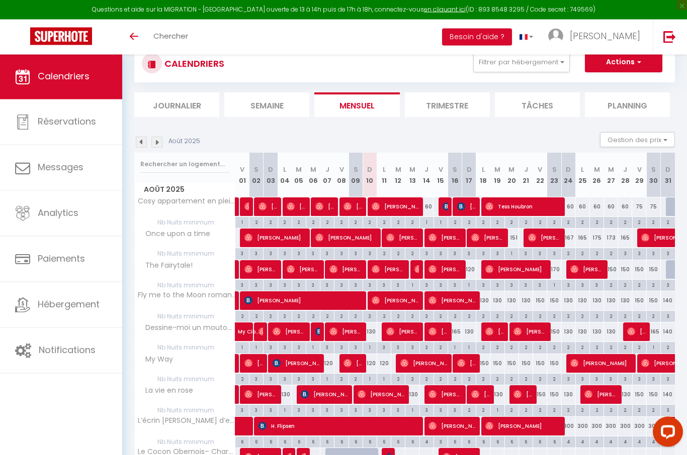
scroll to position [116, 0]
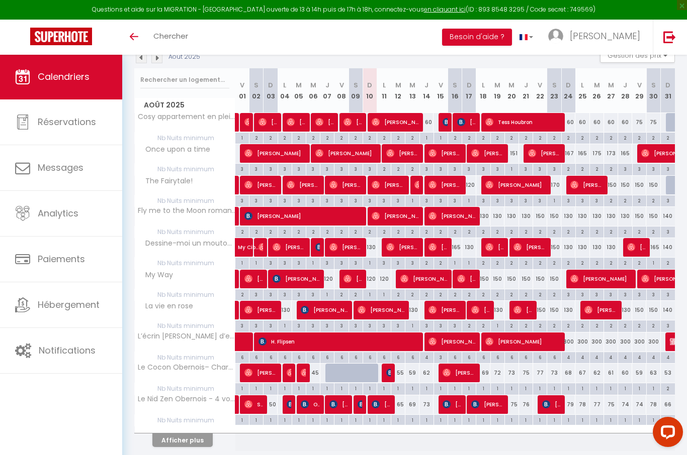
click at [196, 436] on button "Afficher plus" at bounding box center [182, 441] width 60 height 14
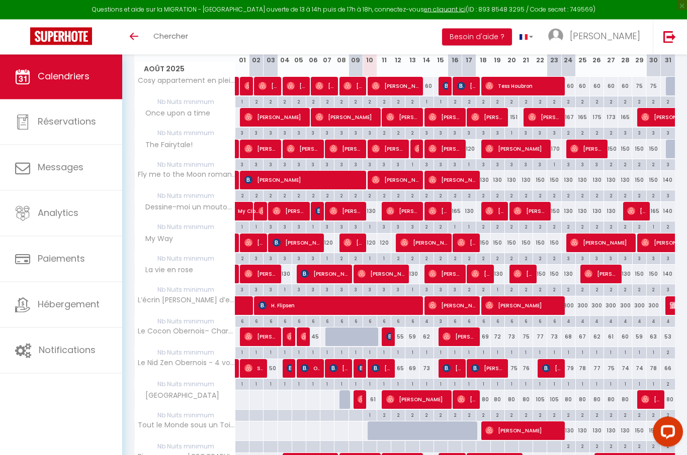
scroll to position [152, 0]
click at [377, 416] on div "2" at bounding box center [384, 416] width 14 height 12
type input "2"
type input "Lun 11 Août 2025"
type input "Mar 12 Août 2025"
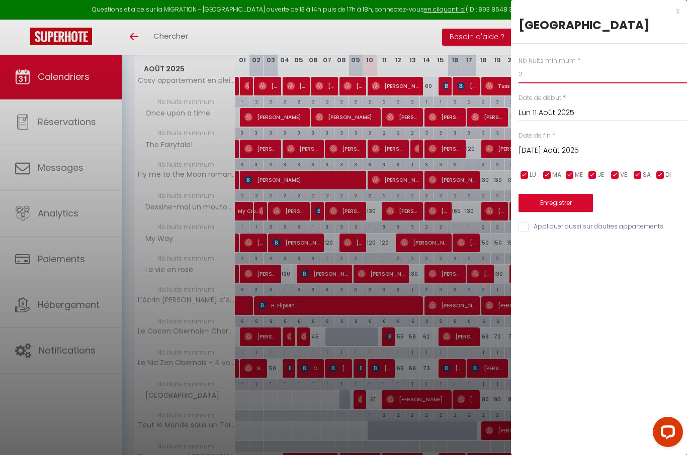
click at [553, 77] on input "2" at bounding box center [602, 74] width 168 height 18
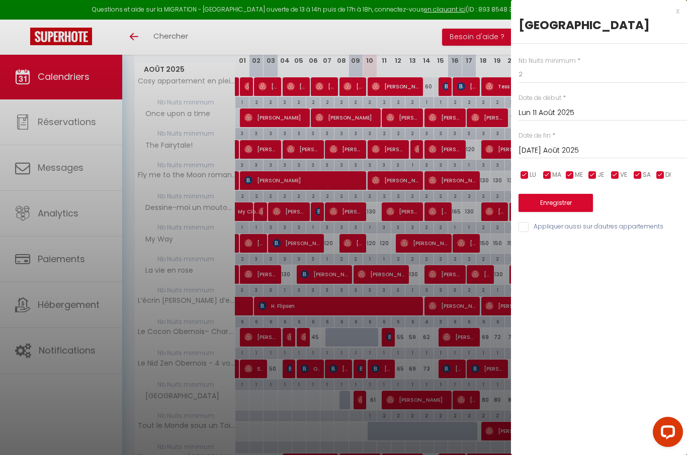
click at [564, 119] on input "Lun 11 Août 2025" at bounding box center [602, 113] width 168 height 13
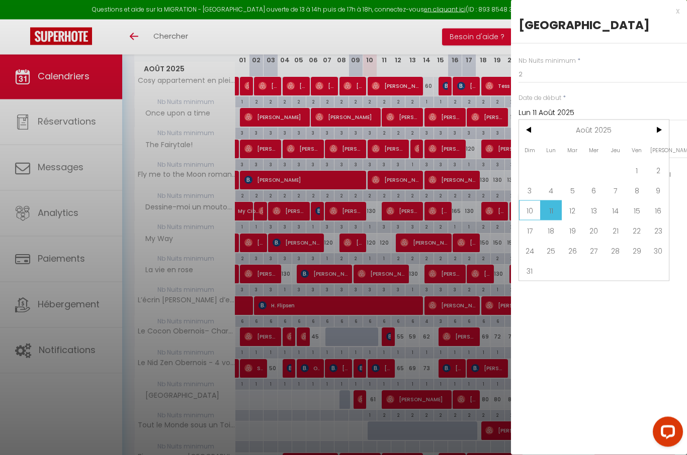
click at [533, 214] on span "10" at bounding box center [530, 211] width 22 height 20
type input "Dim 10 Août 2025"
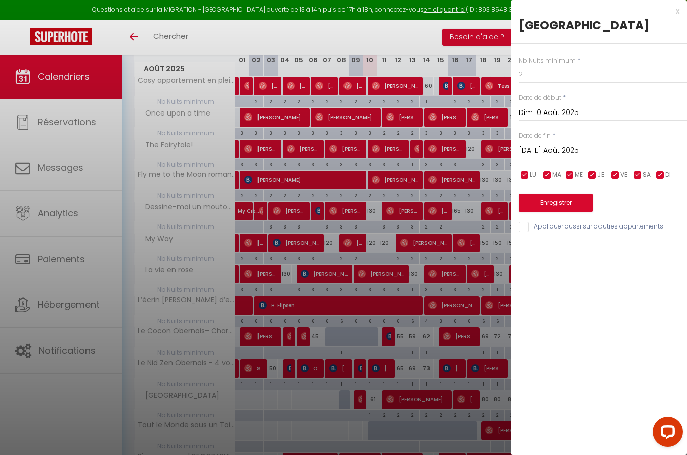
click at [571, 198] on button "Enregistrer" at bounding box center [555, 203] width 74 height 18
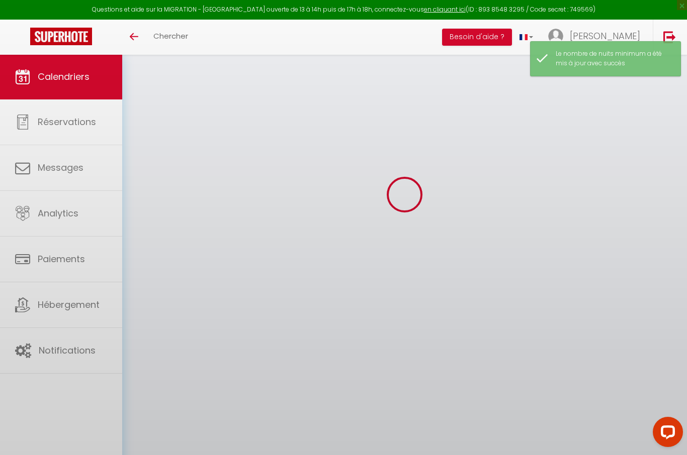
scroll to position [54, 0]
